Goal: Task Accomplishment & Management: Complete application form

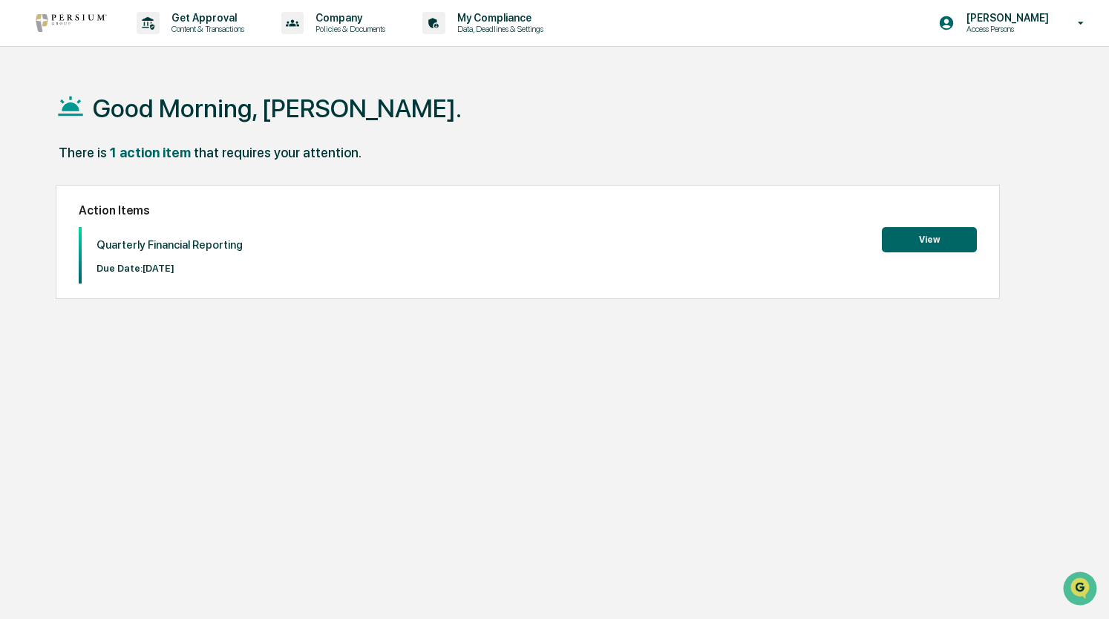
click at [920, 234] on button "View" at bounding box center [929, 239] width 95 height 25
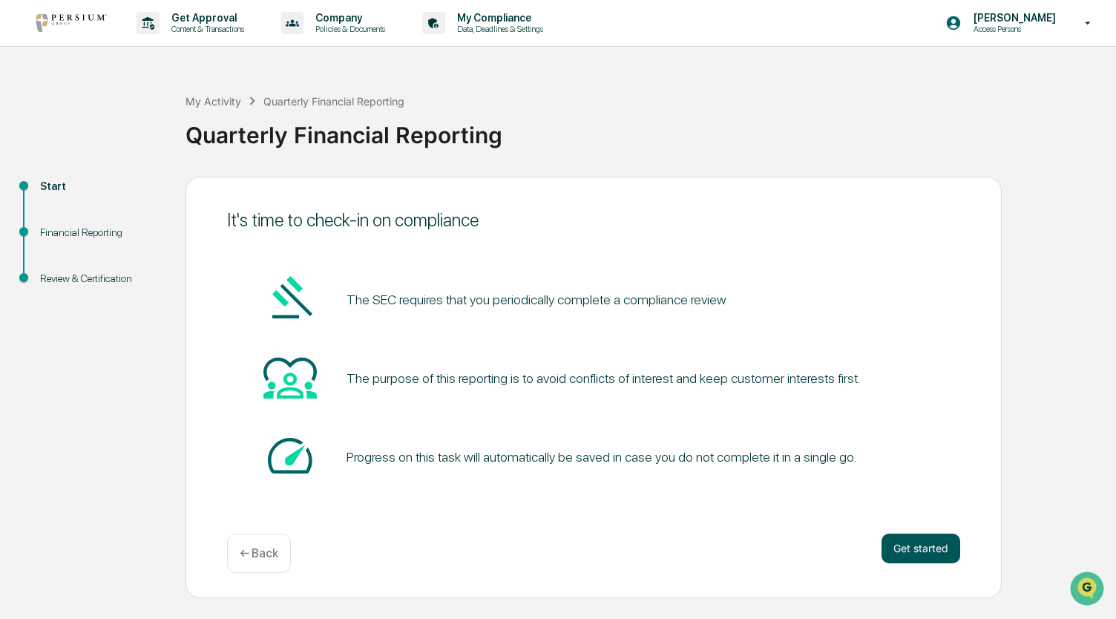
click at [914, 551] on button "Get started" at bounding box center [921, 549] width 79 height 30
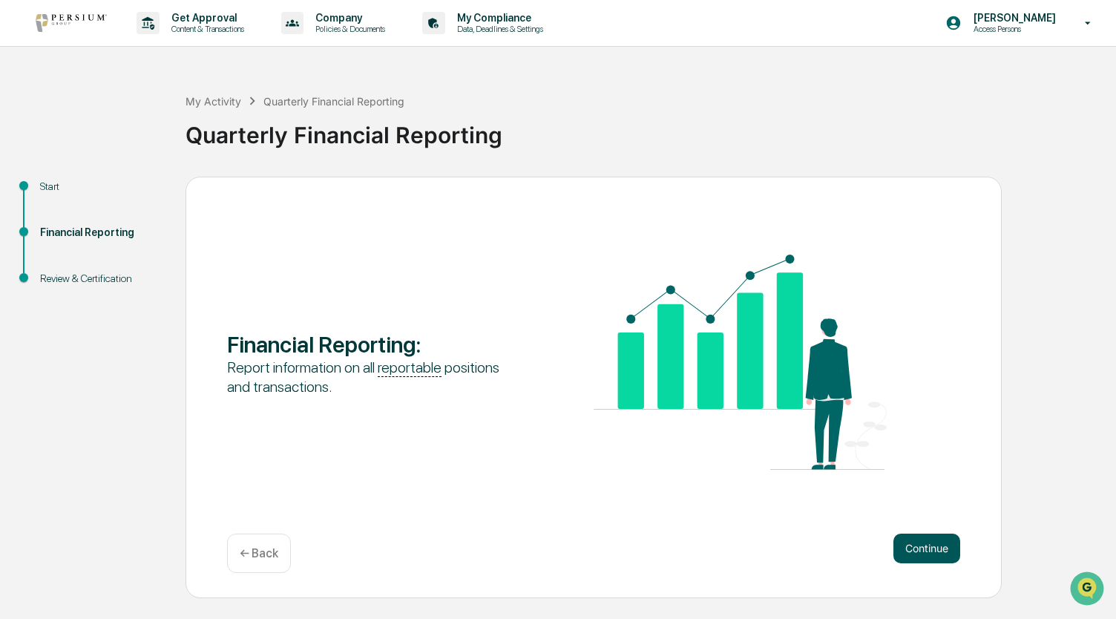
click at [949, 546] on button "Continue" at bounding box center [927, 549] width 67 height 30
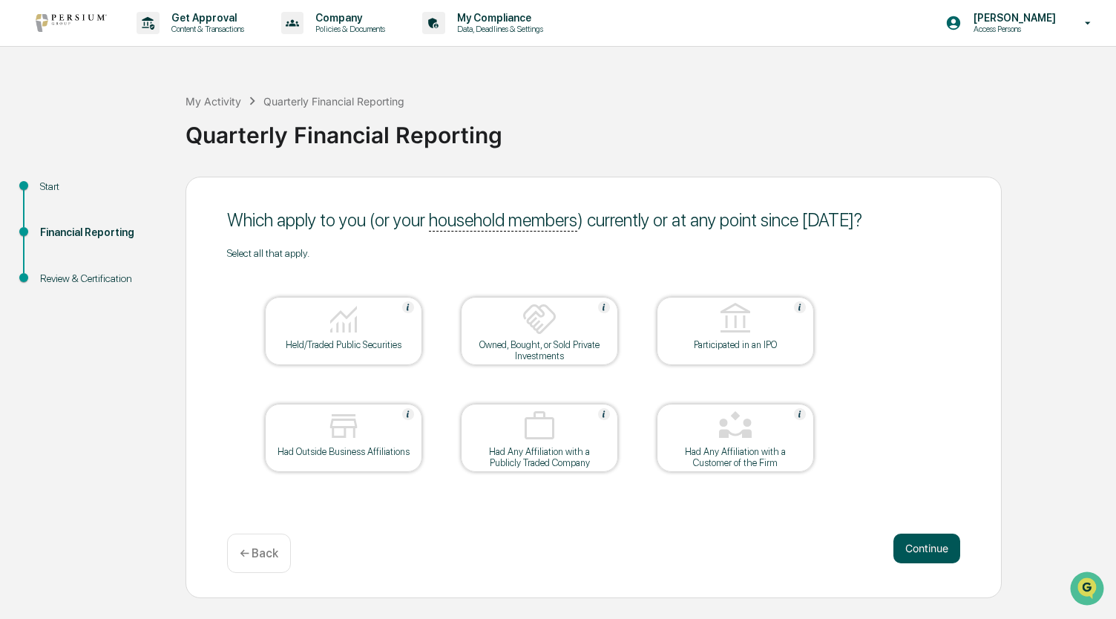
click at [929, 541] on button "Continue" at bounding box center [927, 549] width 67 height 30
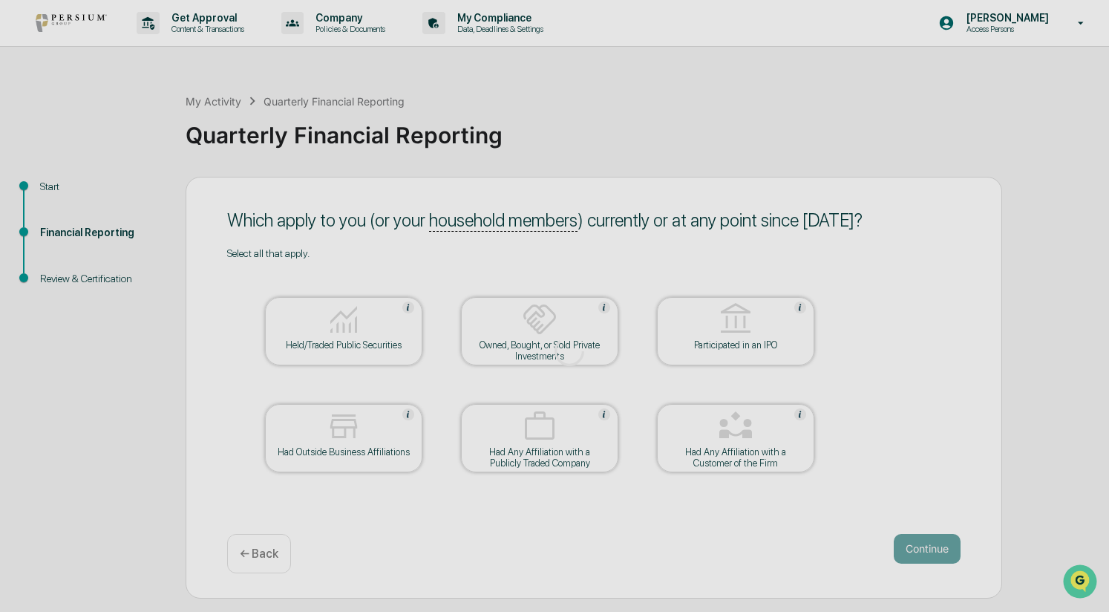
click at [928, 549] on div at bounding box center [569, 351] width 1139 height 702
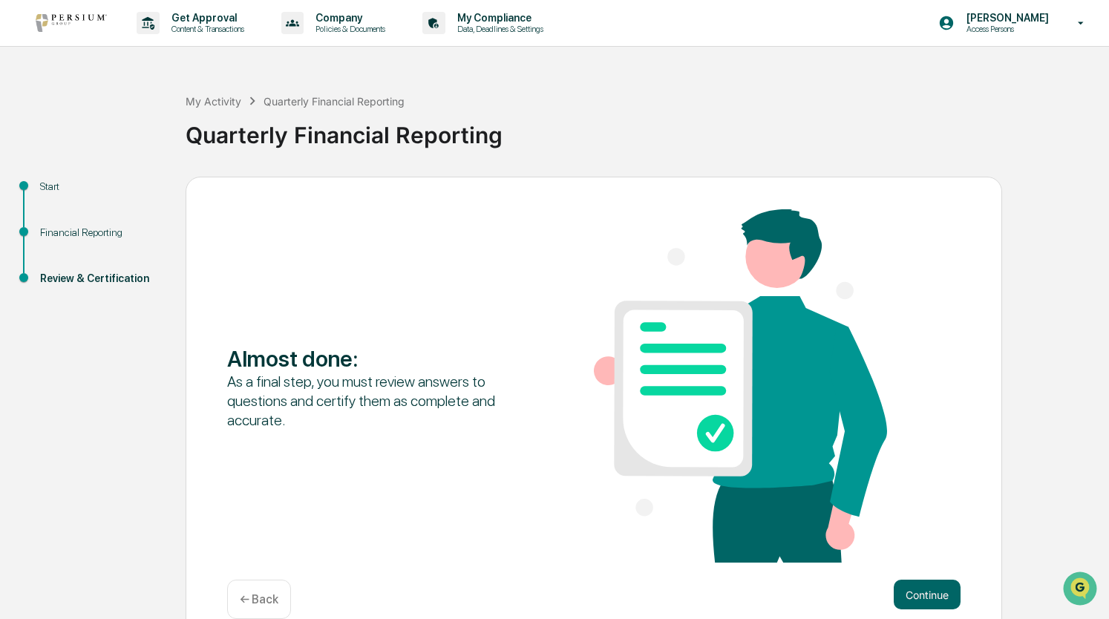
scroll to position [26, 0]
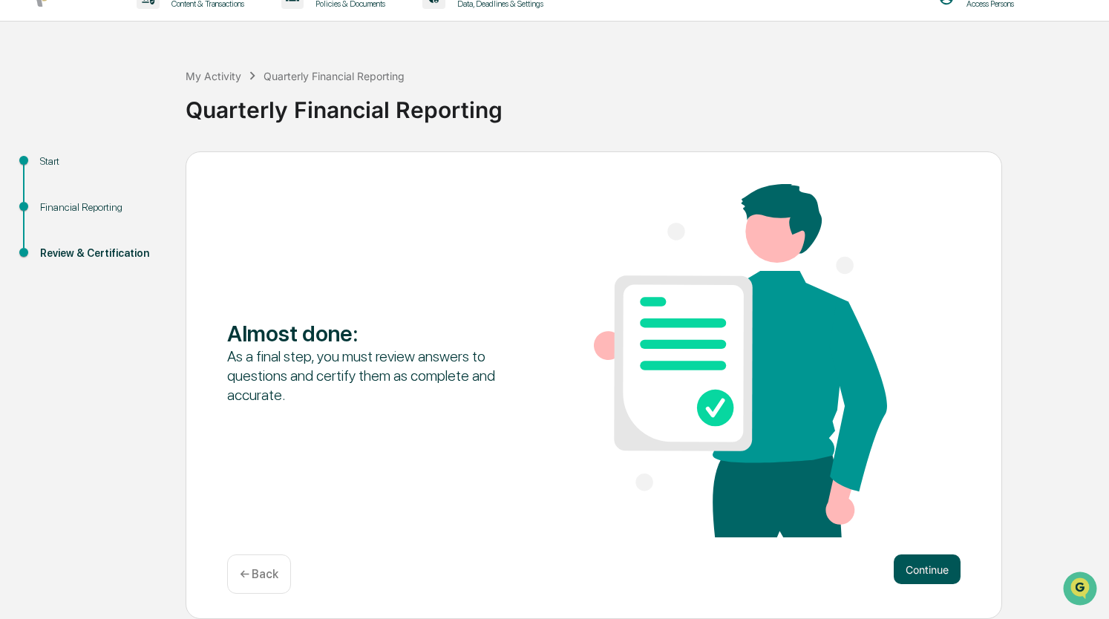
click at [914, 569] on button "Continue" at bounding box center [927, 569] width 67 height 30
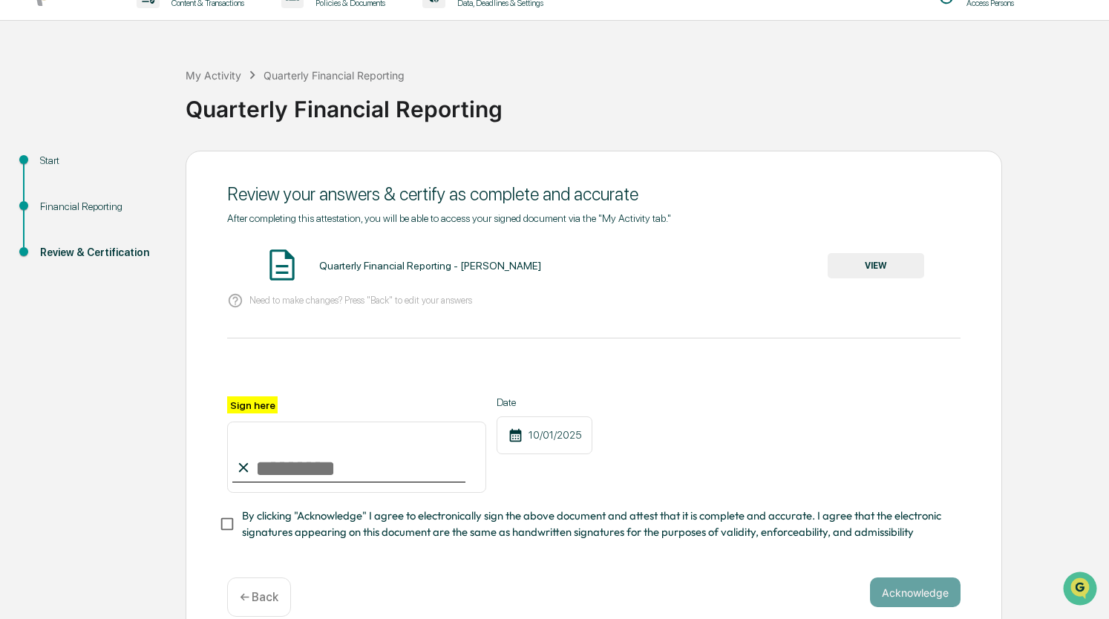
scroll to position [55, 0]
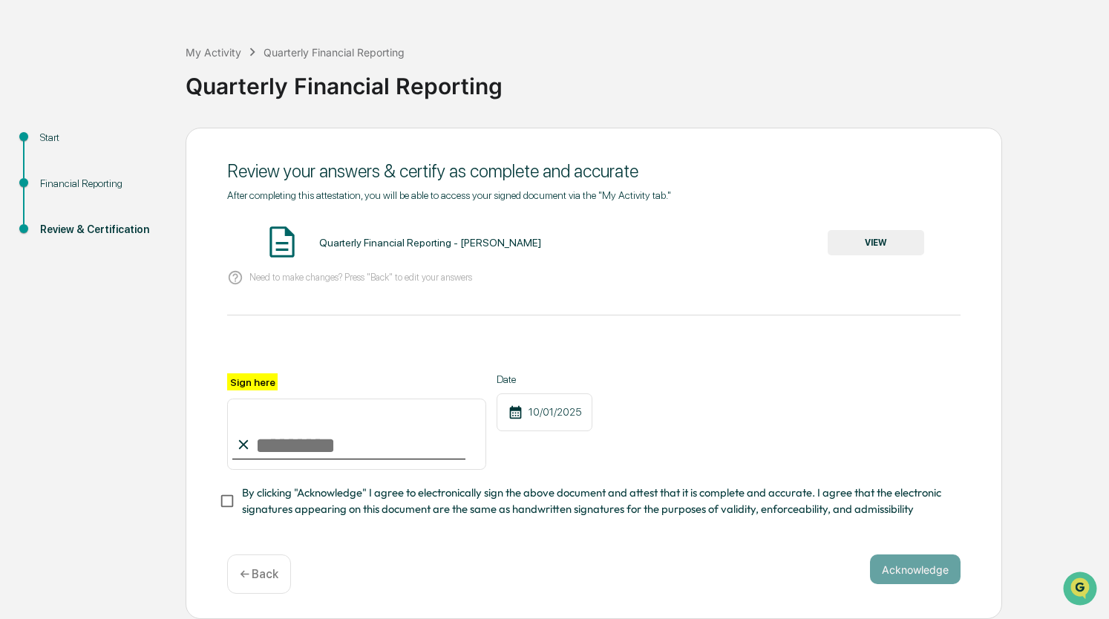
click at [328, 452] on input "Sign here" at bounding box center [356, 434] width 259 height 71
type input "**********"
click at [902, 575] on button "Acknowledge" at bounding box center [915, 569] width 91 height 30
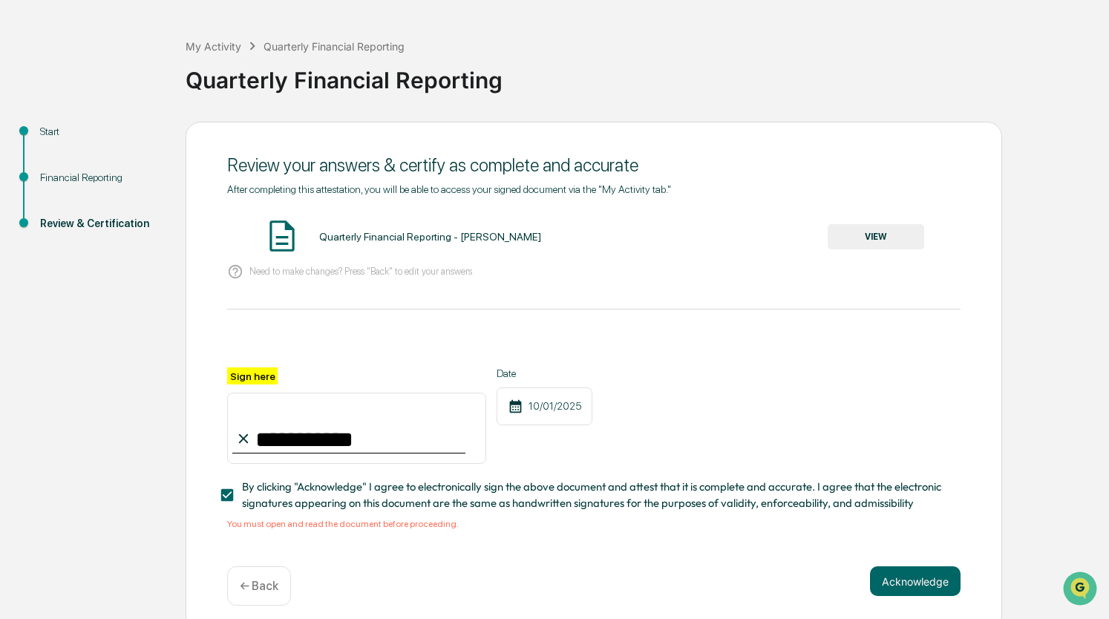
click at [874, 239] on button "VIEW" at bounding box center [876, 236] width 96 height 25
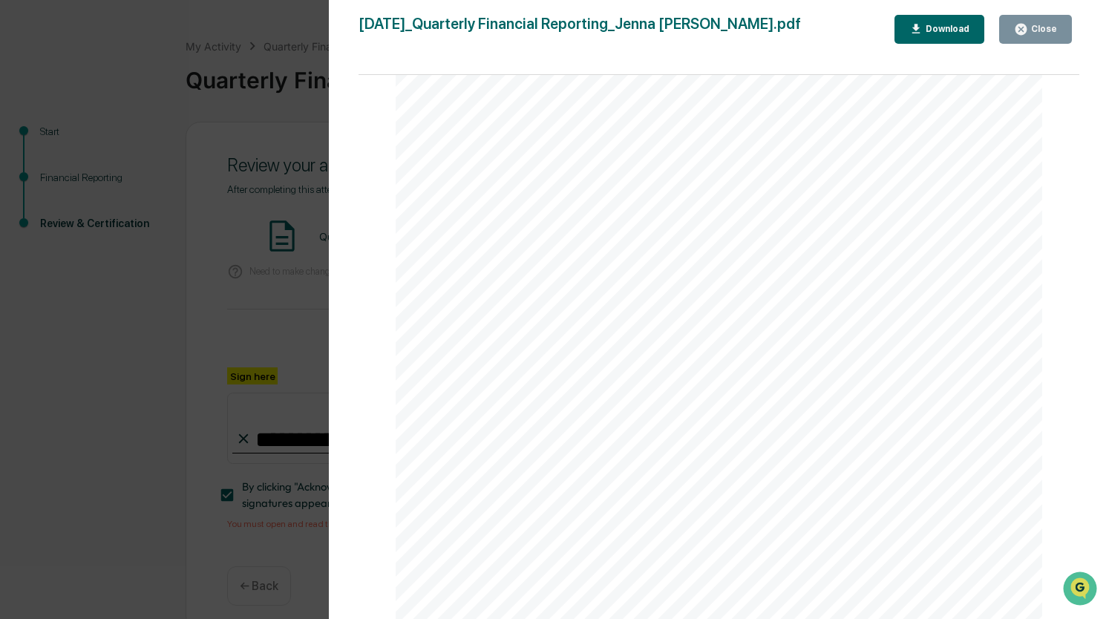
scroll to position [73, 0]
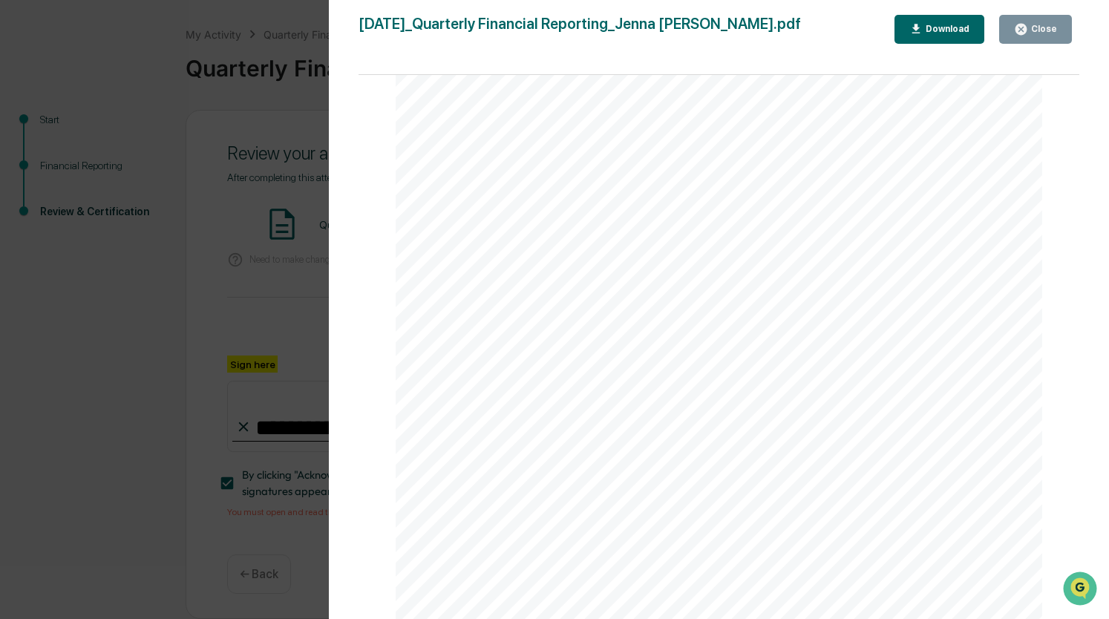
click at [1034, 31] on div "Close" at bounding box center [1042, 29] width 29 height 10
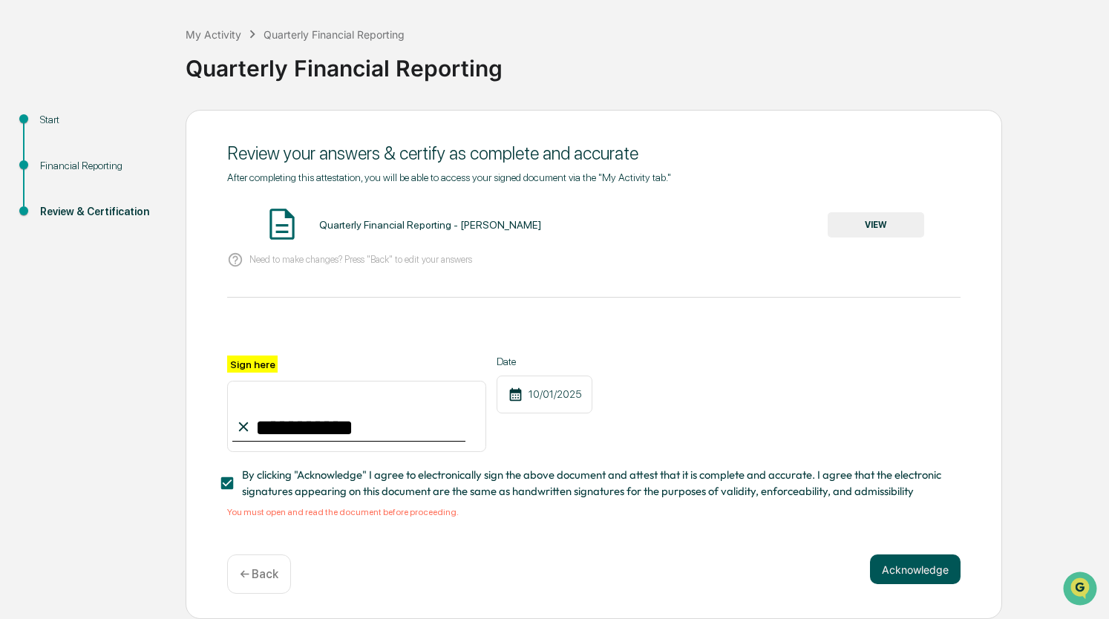
click at [922, 572] on button "Acknowledge" at bounding box center [915, 569] width 91 height 30
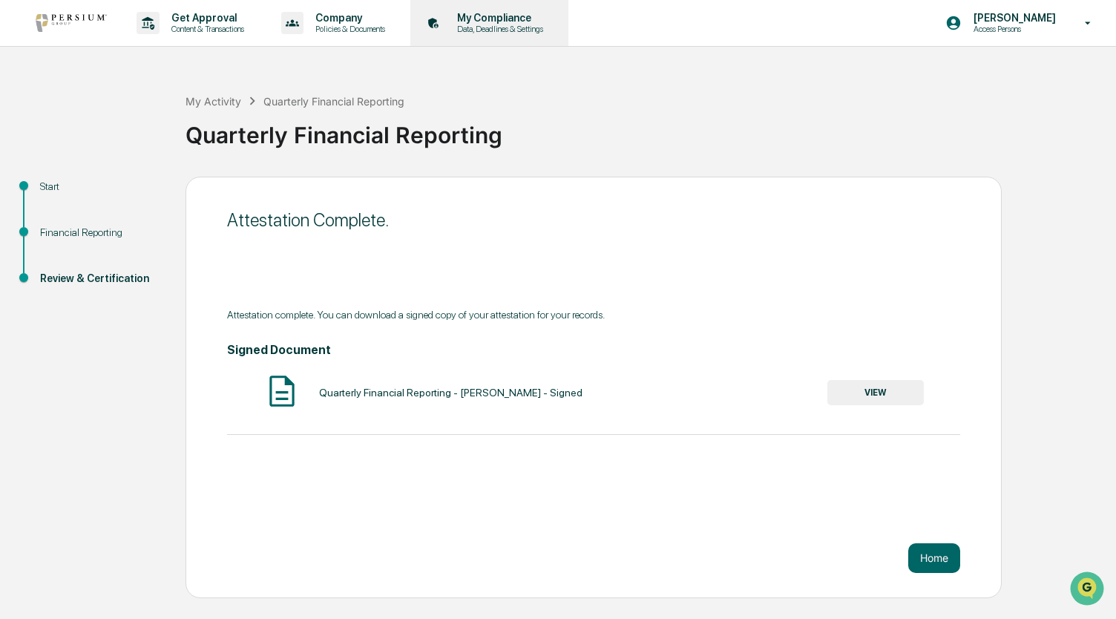
click at [499, 1] on div "My Compliance Data, Deadlines & Settings" at bounding box center [487, 23] width 143 height 46
